Goal: Information Seeking & Learning: Learn about a topic

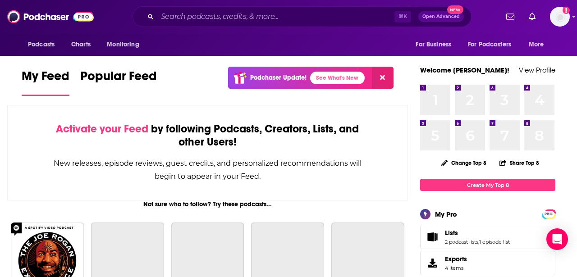
click at [192, 24] on div "⌘ K Open Advanced New" at bounding box center [302, 16] width 339 height 21
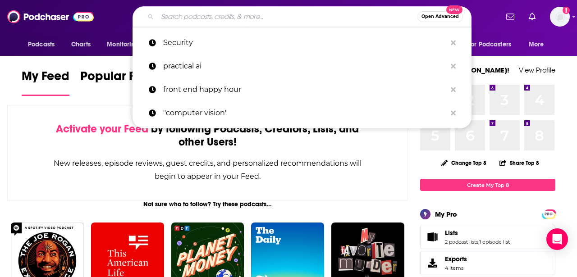
paste input "Exploring Information Security"
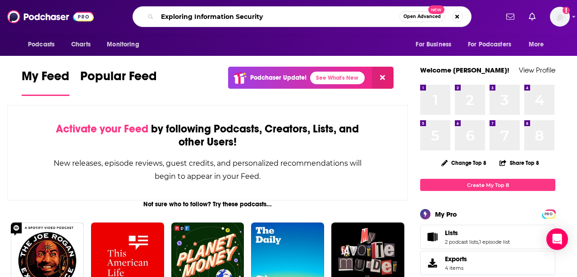
type input "Exploring Information Security"
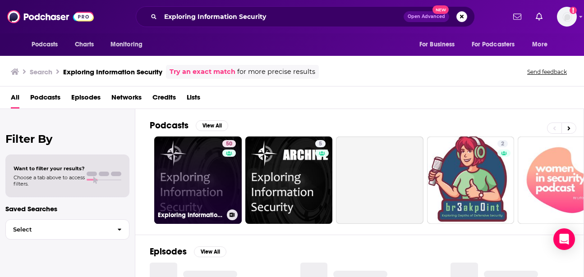
click at [188, 167] on link "50 Exploring Information Security - Exploring Information Security" at bounding box center [197, 180] width 87 height 87
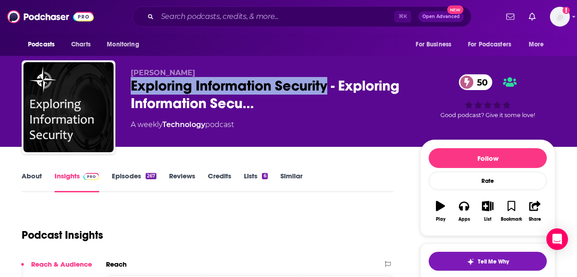
drag, startPoint x: 327, startPoint y: 87, endPoint x: 125, endPoint y: 83, distance: 202.0
click at [125, 83] on div "[PERSON_NAME] Exploring Information Security - Exploring Information Secu… 50 A…" at bounding box center [289, 108] width 534 height 97
copy h2 "Exploring Information Security"
